Goal: Transaction & Acquisition: Purchase product/service

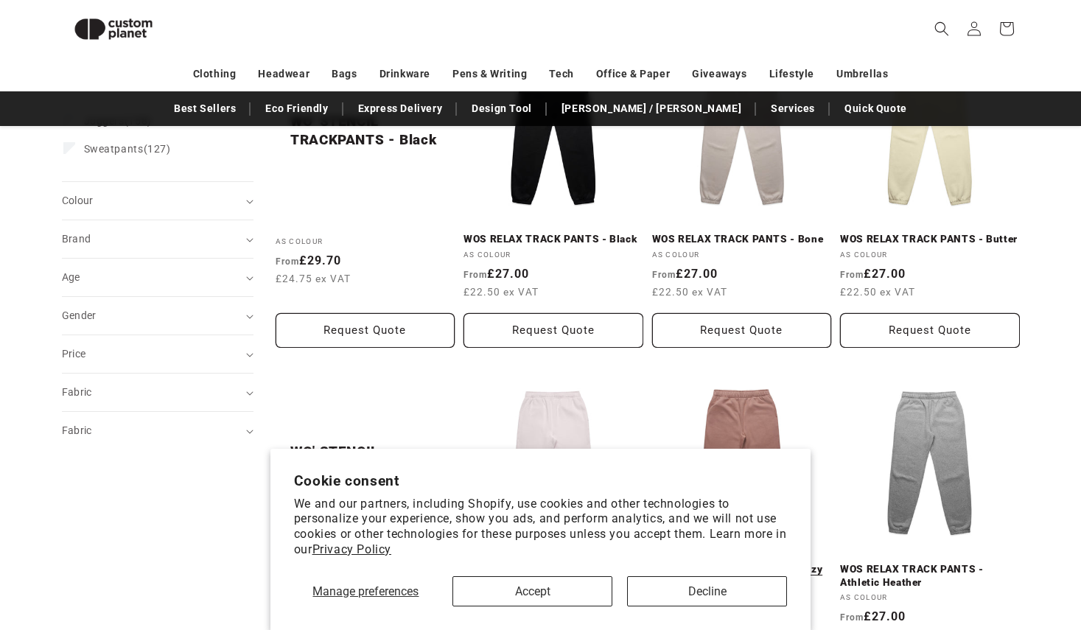
scroll to position [262, 0]
click at [713, 592] on button "Decline" at bounding box center [707, 591] width 160 height 30
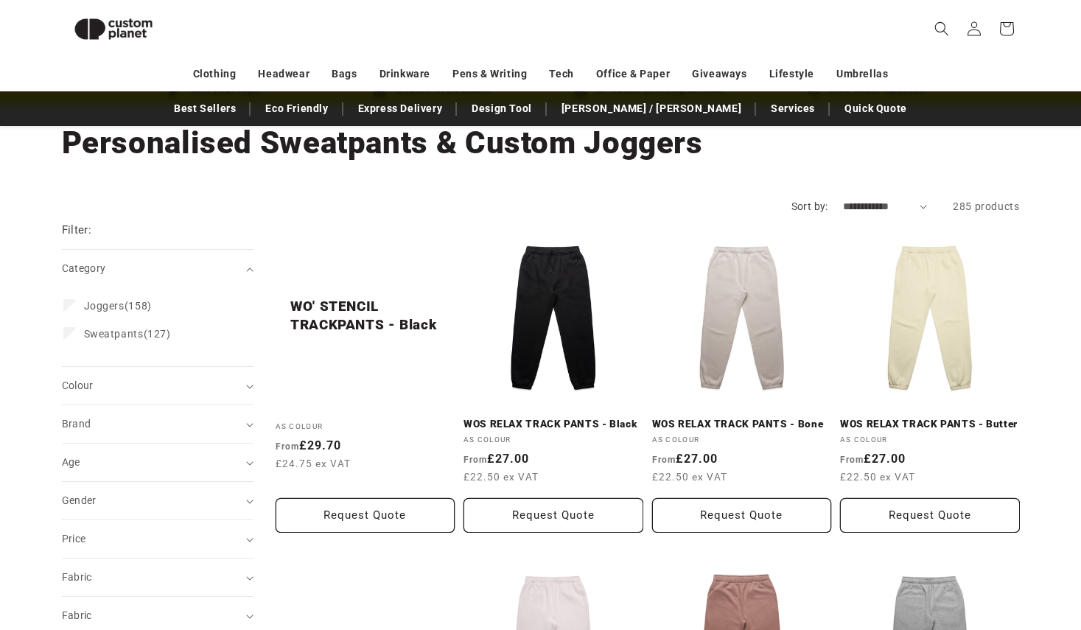
scroll to position [78, 0]
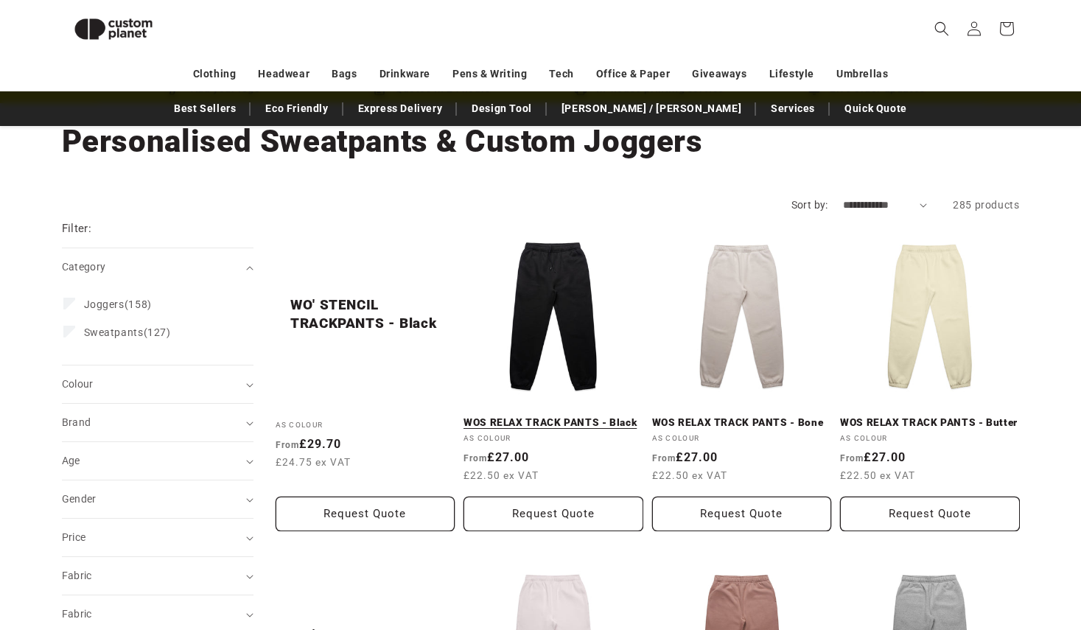
click at [552, 418] on link "WOS RELAX TRACK PANTS - Black" at bounding box center [553, 422] width 180 height 13
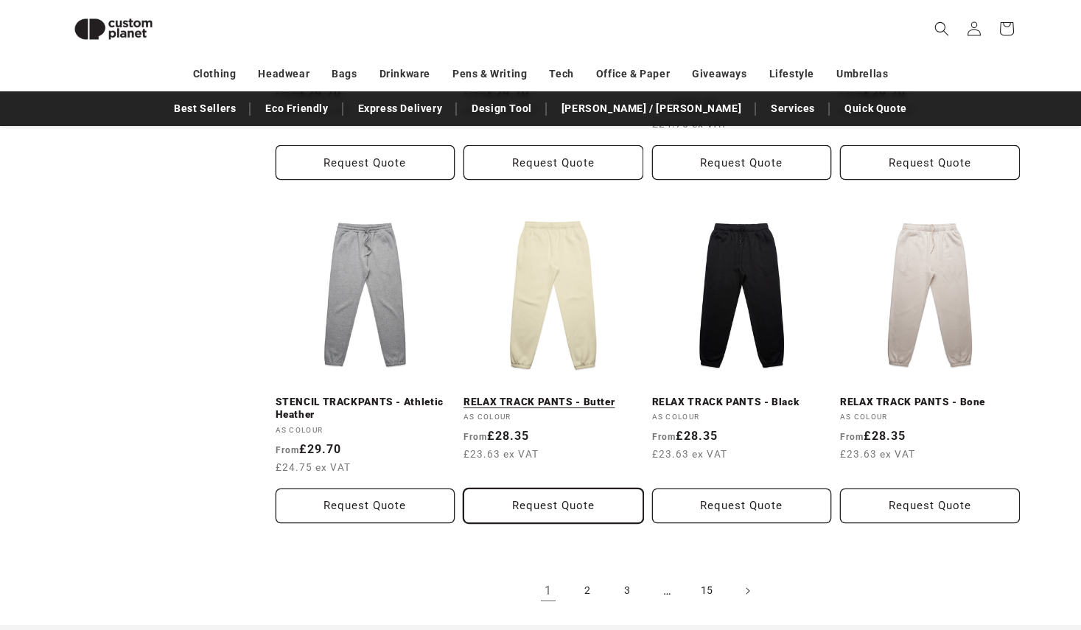
scroll to position [1204, 0]
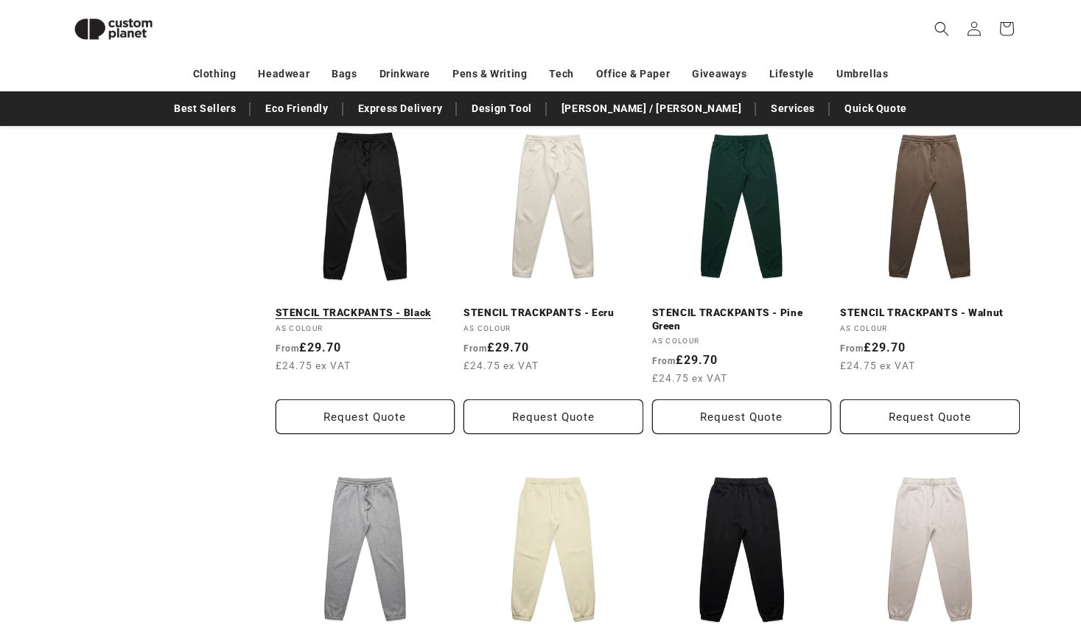
click at [362, 306] on link "STENCIL TRACKPANTS - Black" at bounding box center [366, 312] width 180 height 13
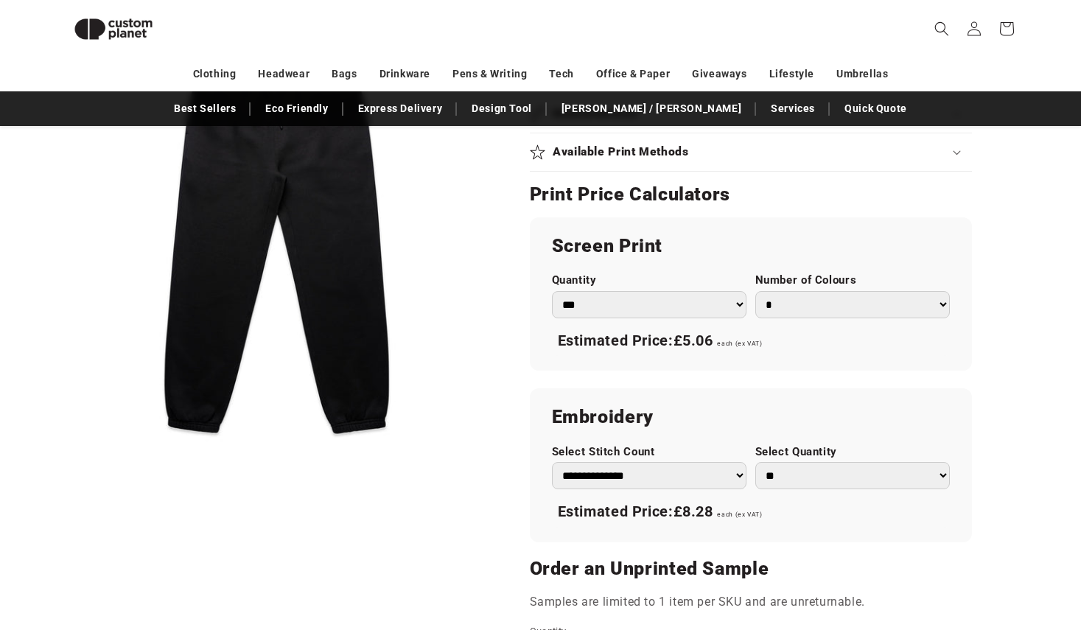
scroll to position [757, 0]
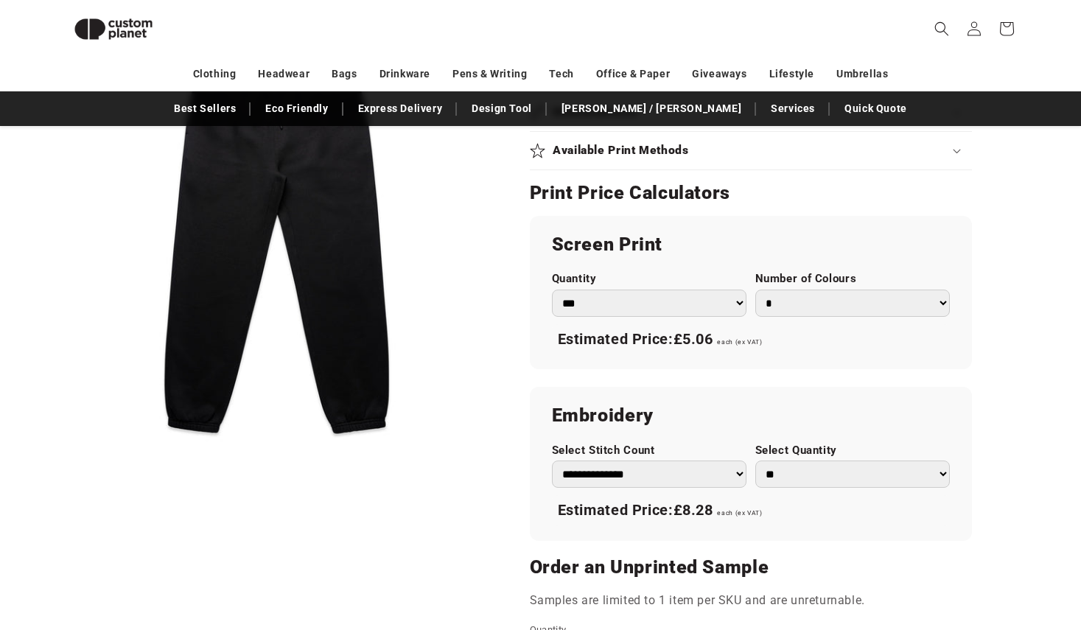
click at [732, 307] on select "*** *** *** **** **** **** ***** *****" at bounding box center [649, 303] width 195 height 27
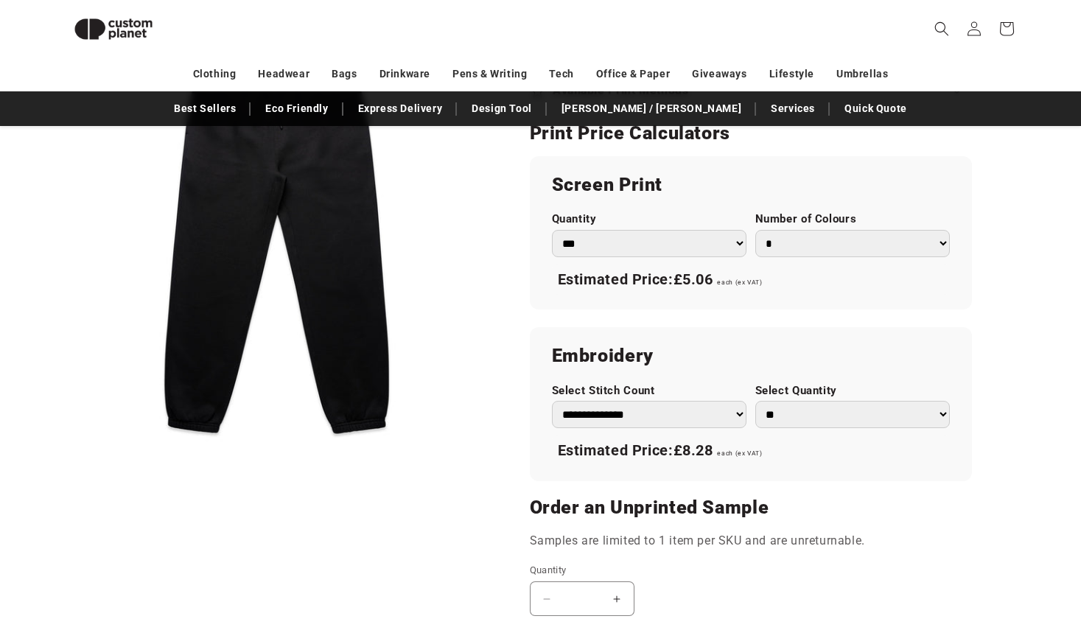
scroll to position [818, 0]
click at [745, 413] on select "**********" at bounding box center [649, 413] width 195 height 27
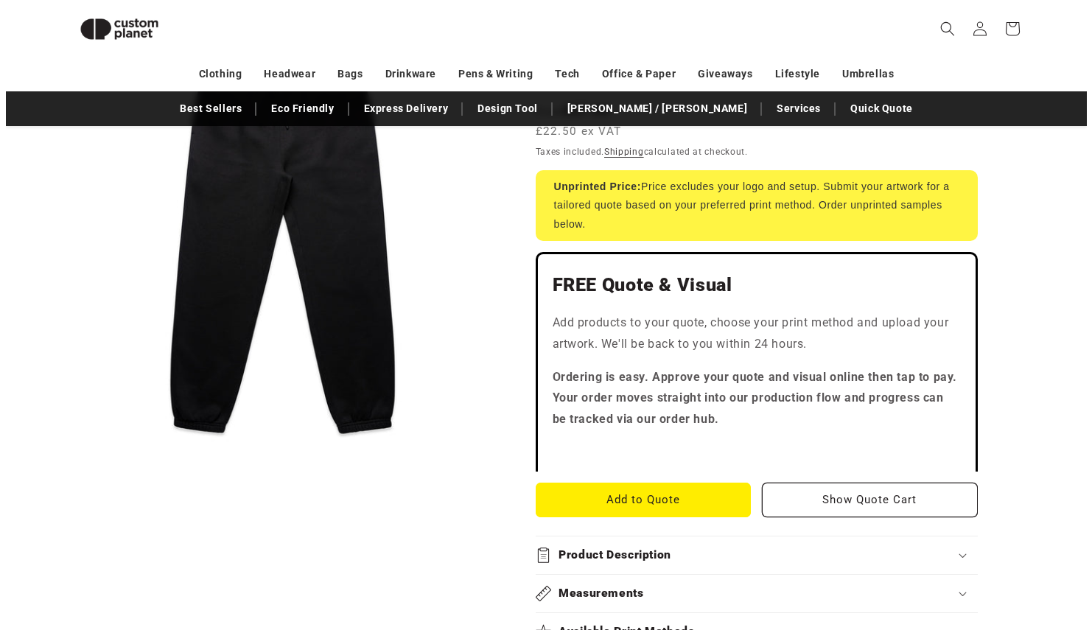
scroll to position [0, 0]
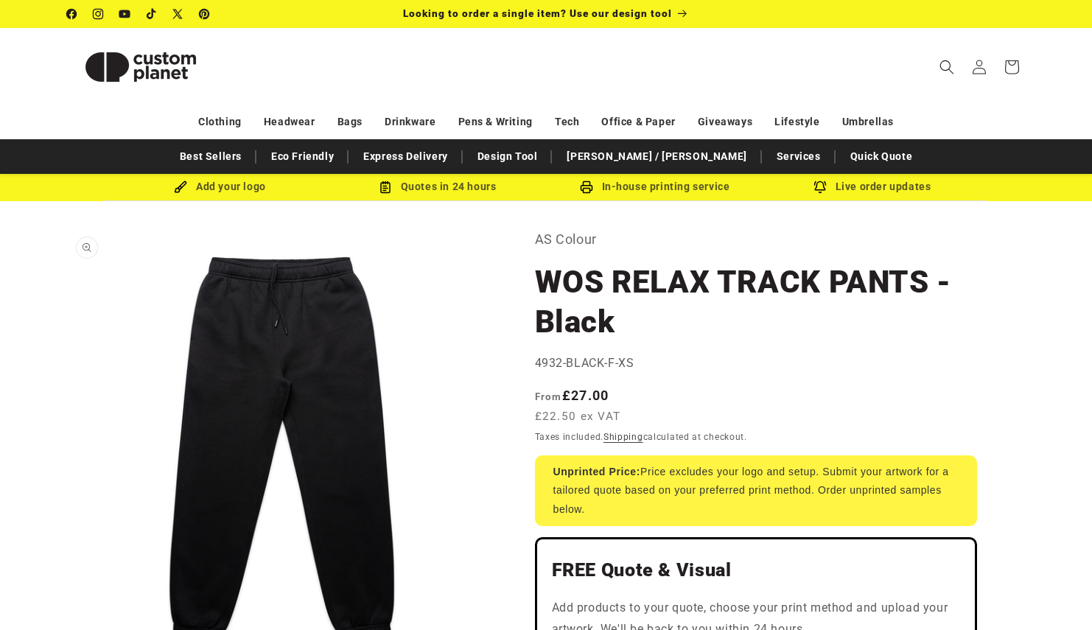
scroll to position [15, 0]
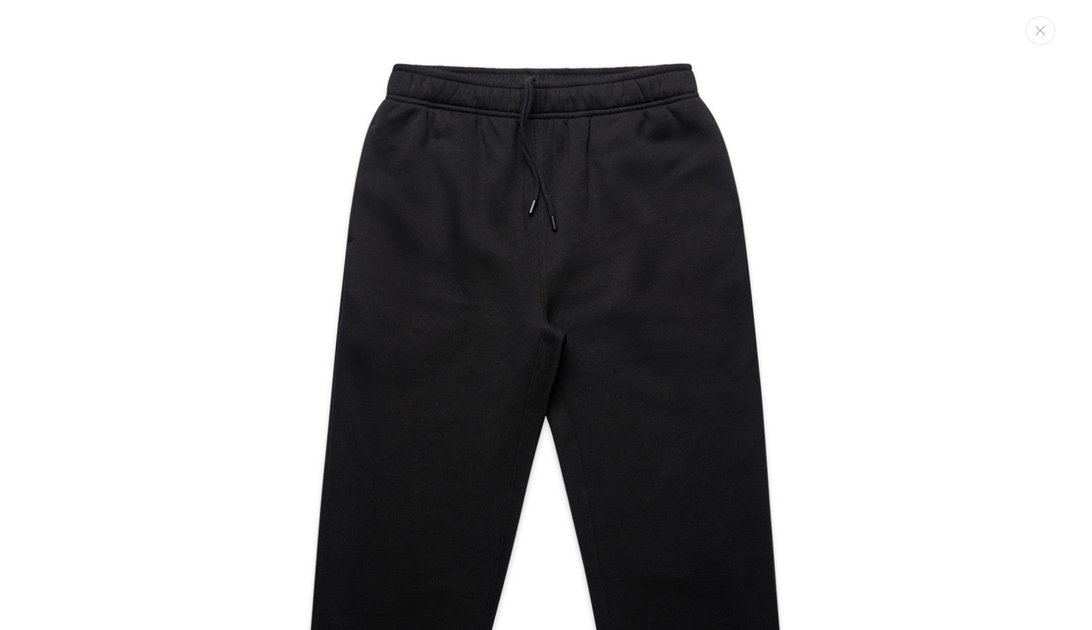
click at [618, 279] on img "Media gallery" at bounding box center [546, 465] width 930 height 930
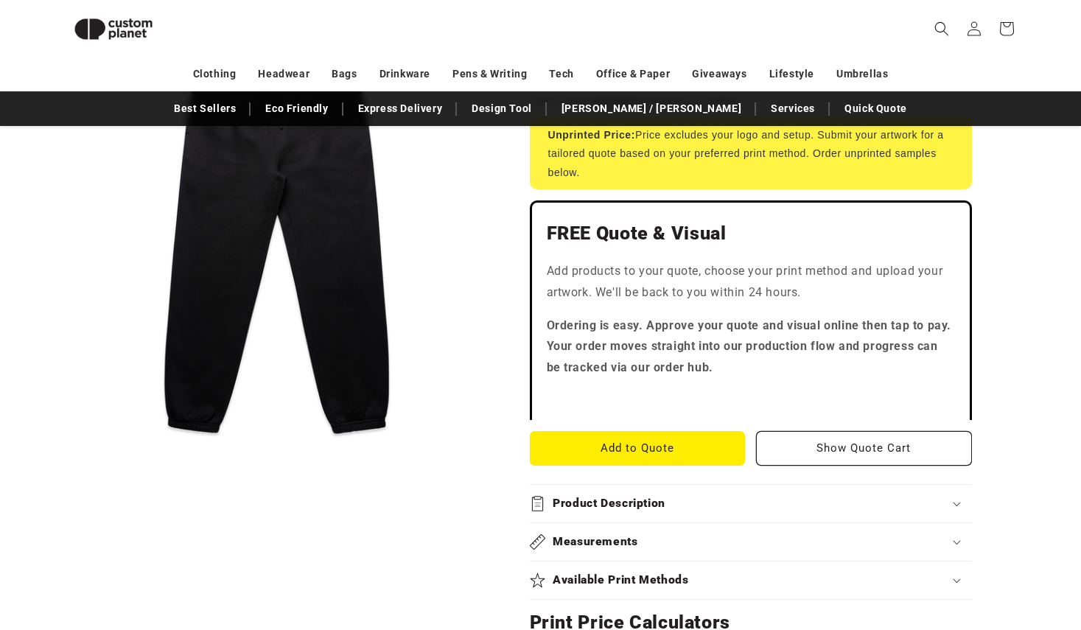
scroll to position [324, 0]
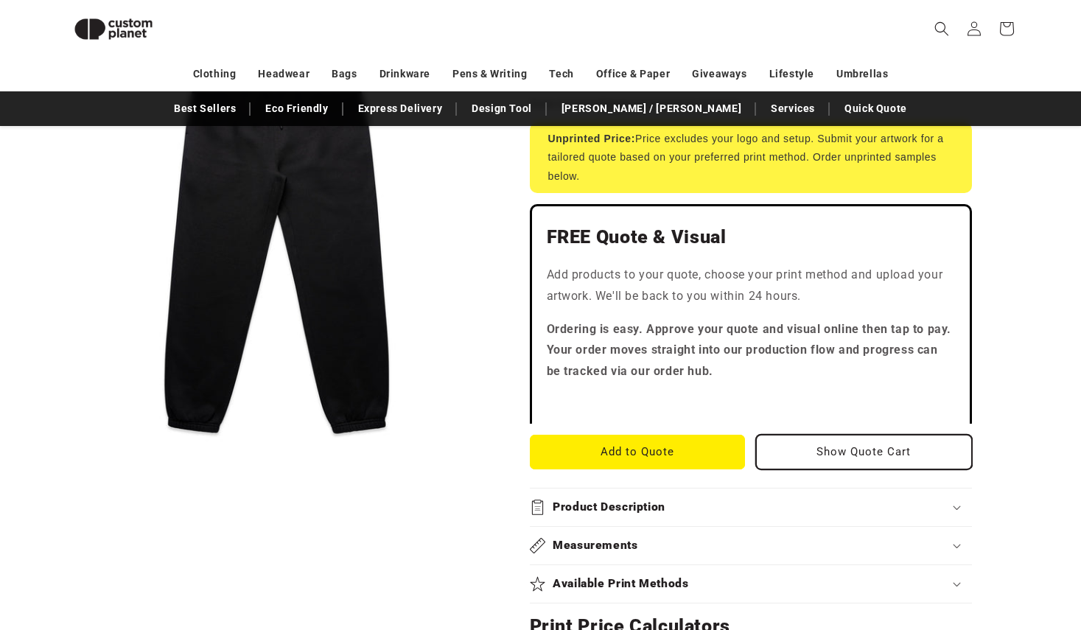
click at [780, 451] on button "Show Quote Cart" at bounding box center [864, 452] width 216 height 35
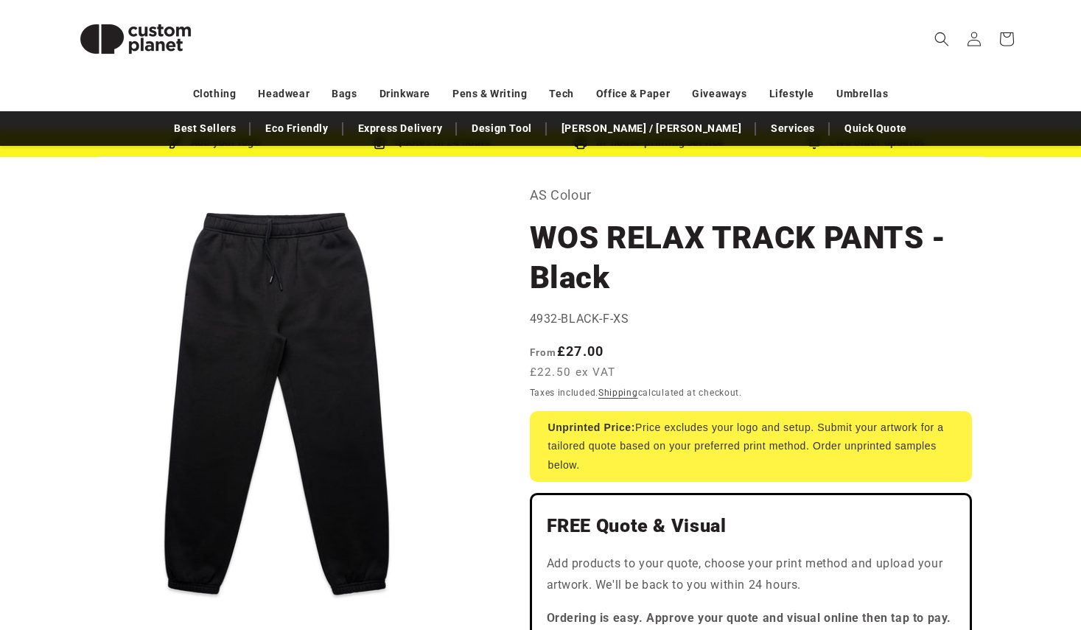
scroll to position [45, 0]
